Goal: Task Accomplishment & Management: Use online tool/utility

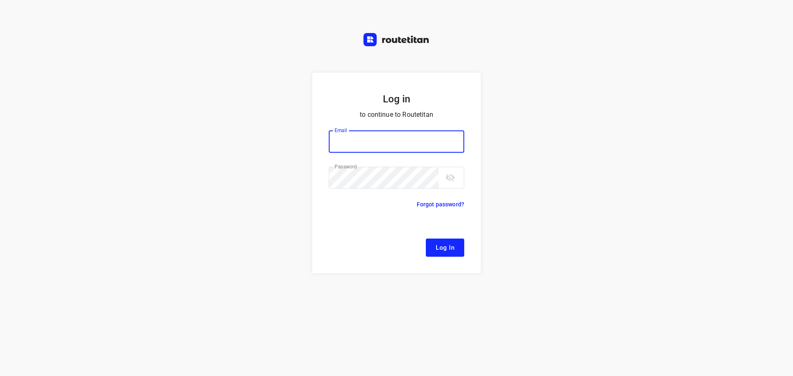
type input "[EMAIL_ADDRESS][DOMAIN_NAME]"
click at [443, 248] on span "Log In" at bounding box center [445, 248] width 19 height 11
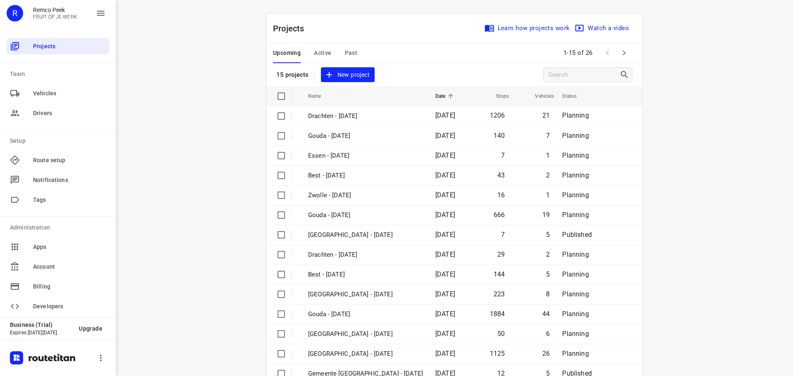
click at [323, 52] on span "Active" at bounding box center [322, 53] width 17 height 10
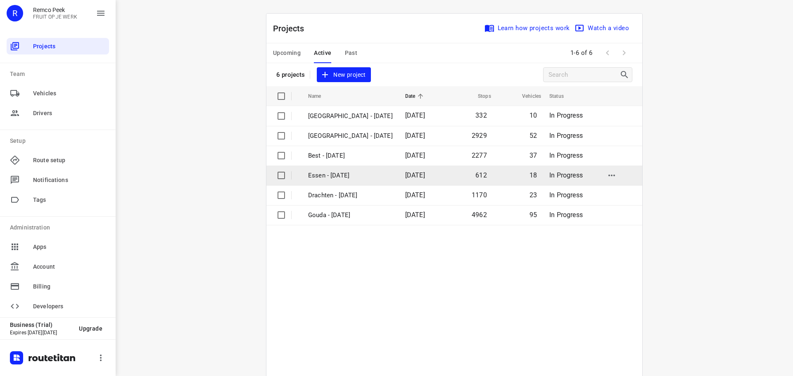
click at [331, 175] on p "Essen - [DATE]" at bounding box center [350, 176] width 85 height 10
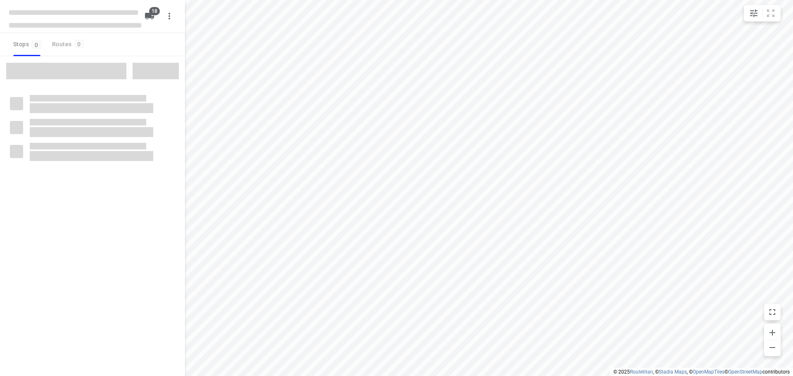
checkbox input "true"
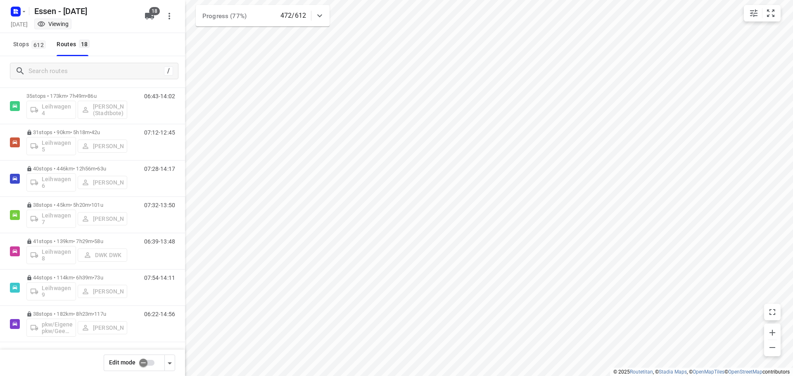
scroll to position [417, 0]
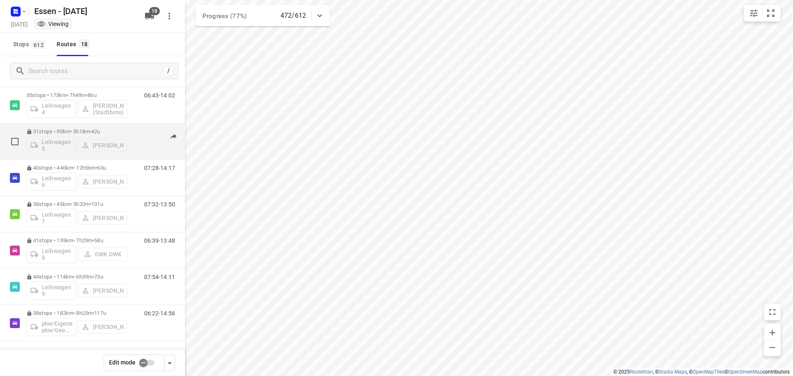
click at [83, 131] on p "31 stops • 90km • 5h18m • [DATE]" at bounding box center [76, 132] width 101 height 6
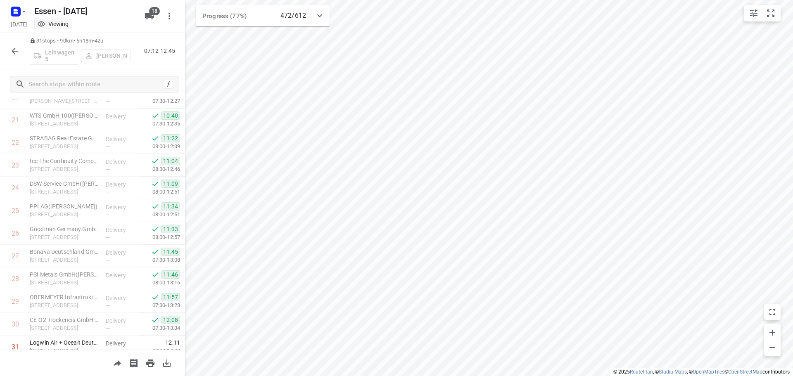
scroll to position [518, 0]
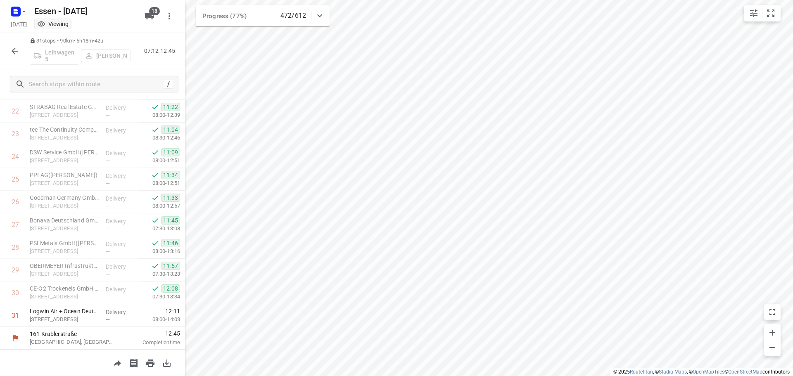
click at [12, 50] on icon "button" at bounding box center [15, 51] width 10 height 10
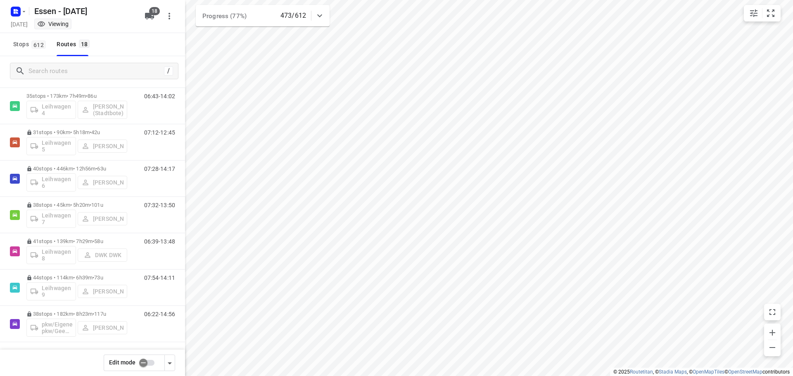
scroll to position [417, 0]
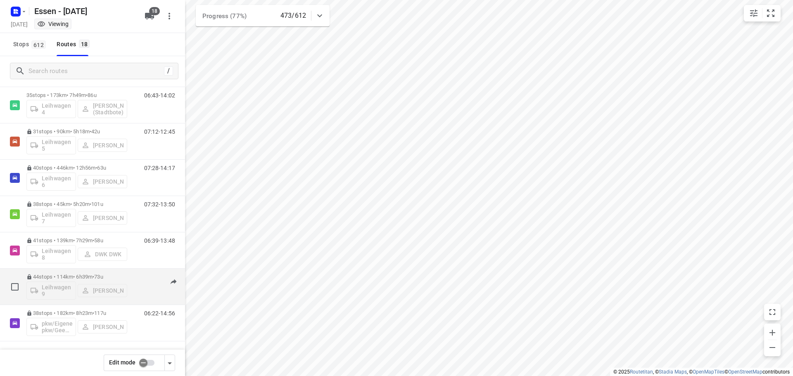
click at [64, 276] on p "44 stops • 114km • 6h39m • [DATE]" at bounding box center [76, 277] width 101 height 6
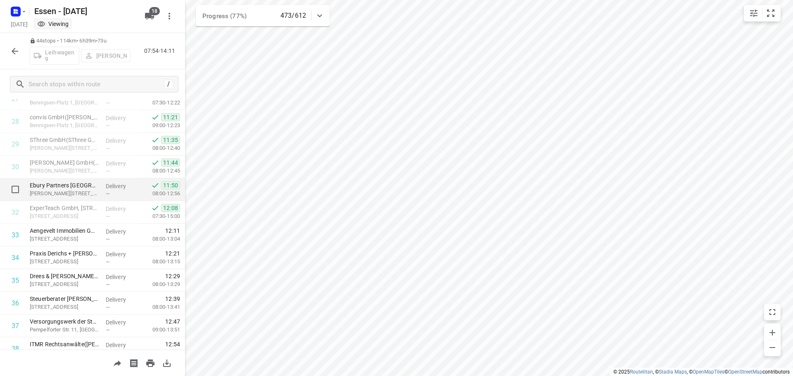
scroll to position [661, 0]
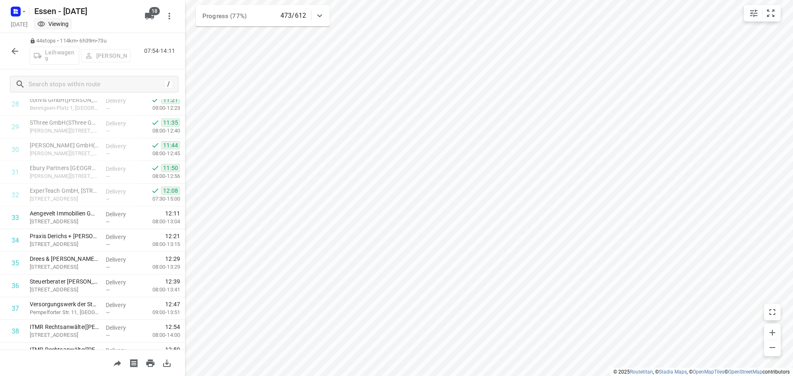
click at [13, 51] on icon "button" at bounding box center [15, 51] width 7 height 7
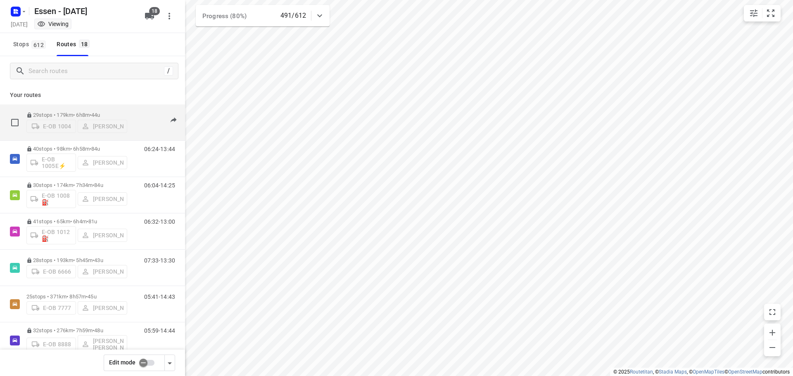
click at [100, 112] on span "44u" at bounding box center [95, 115] width 9 height 6
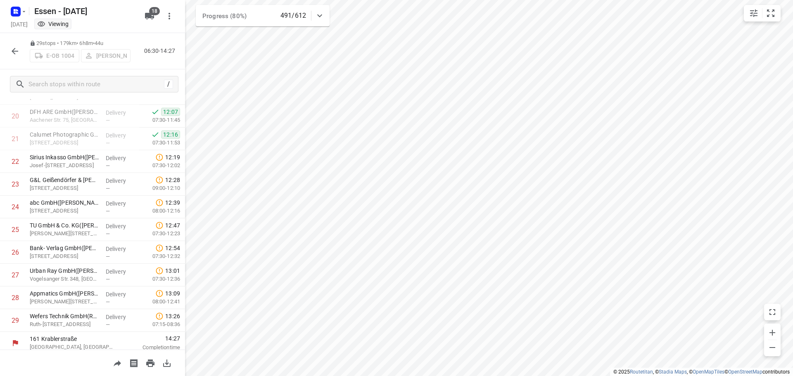
scroll to position [472, 0]
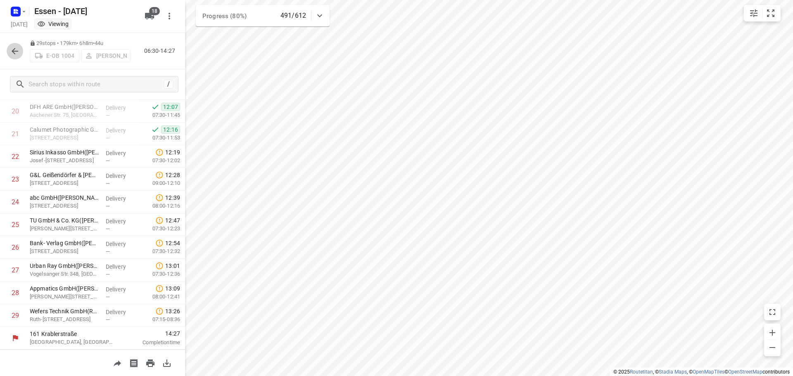
click at [14, 50] on icon "button" at bounding box center [15, 51] width 10 height 10
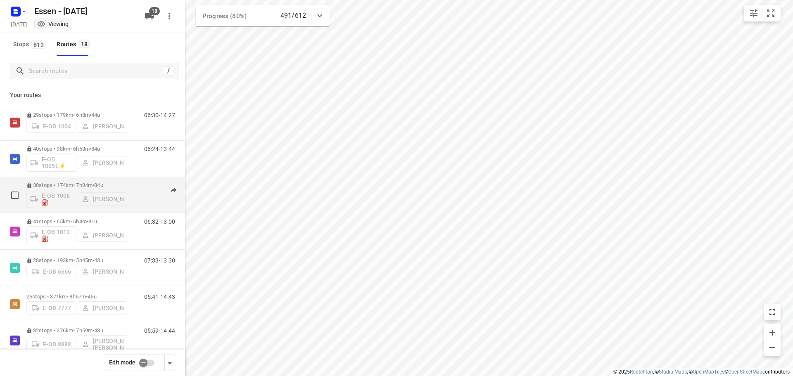
click at [81, 186] on p "30 stops • 174km • 7h34m • [DATE]" at bounding box center [76, 185] width 101 height 6
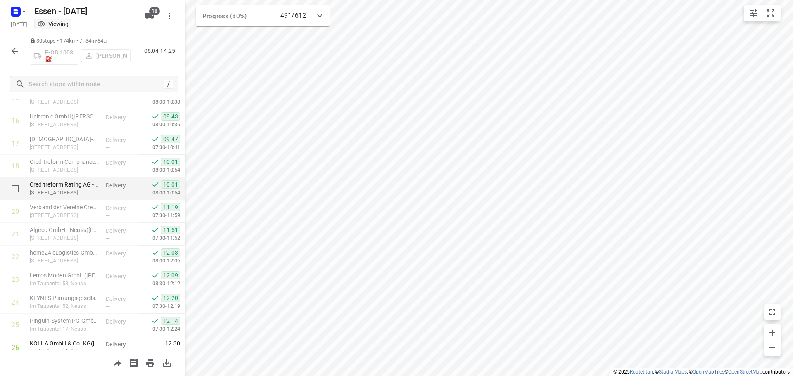
scroll to position [495, 0]
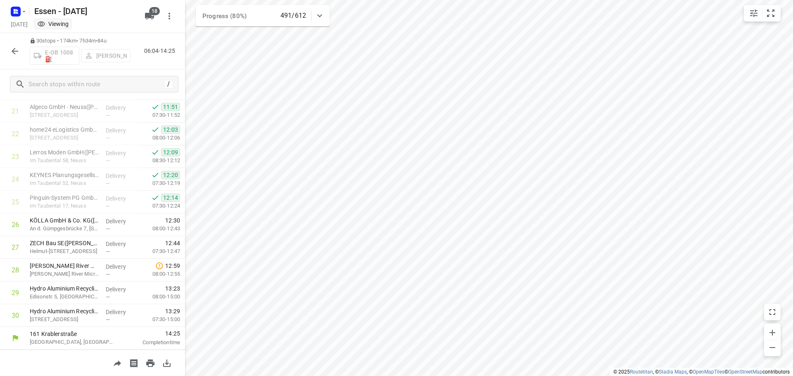
click at [15, 50] on icon "button" at bounding box center [15, 51] width 10 height 10
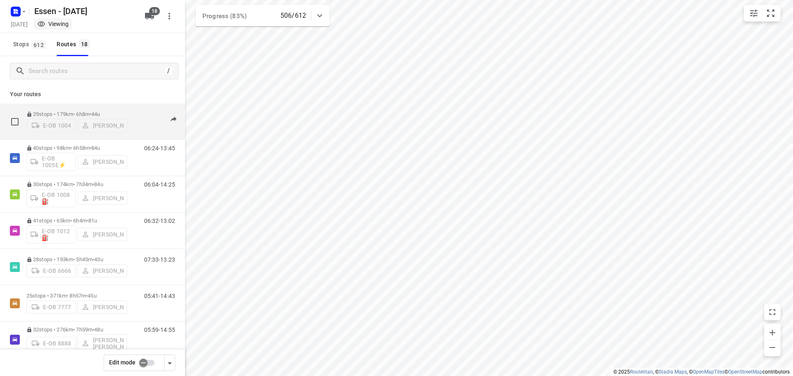
scroll to position [0, 0]
